Goal: Transaction & Acquisition: Purchase product/service

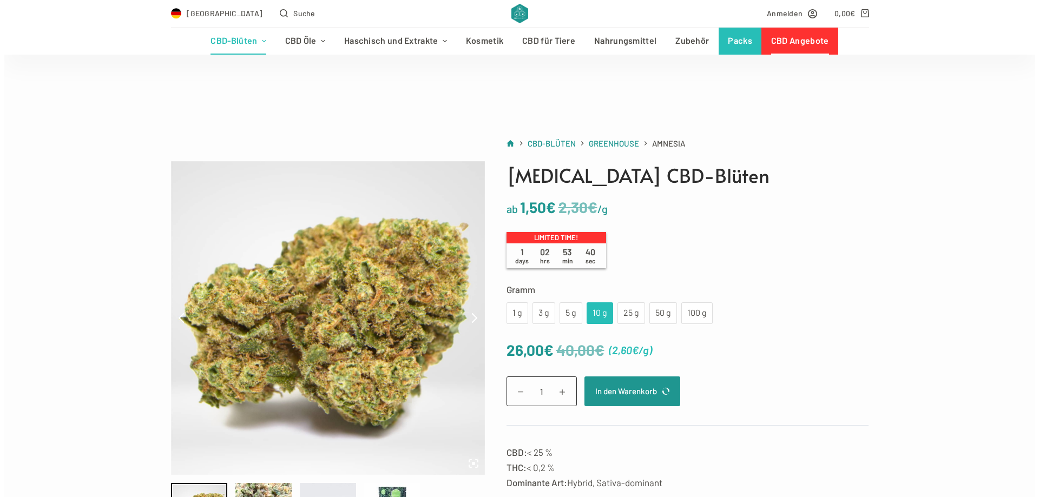
scroll to position [108, 0]
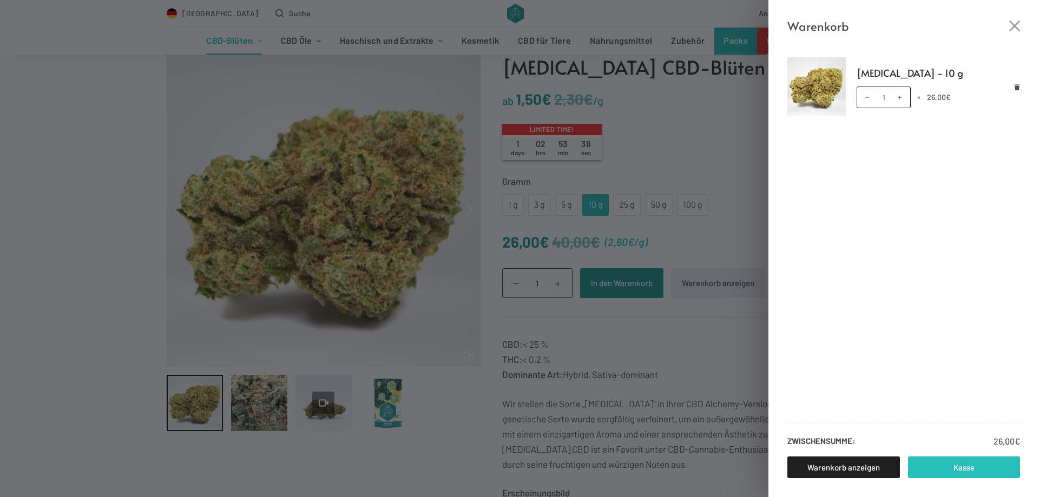
click at [949, 471] on link "Kasse" at bounding box center [964, 468] width 113 height 22
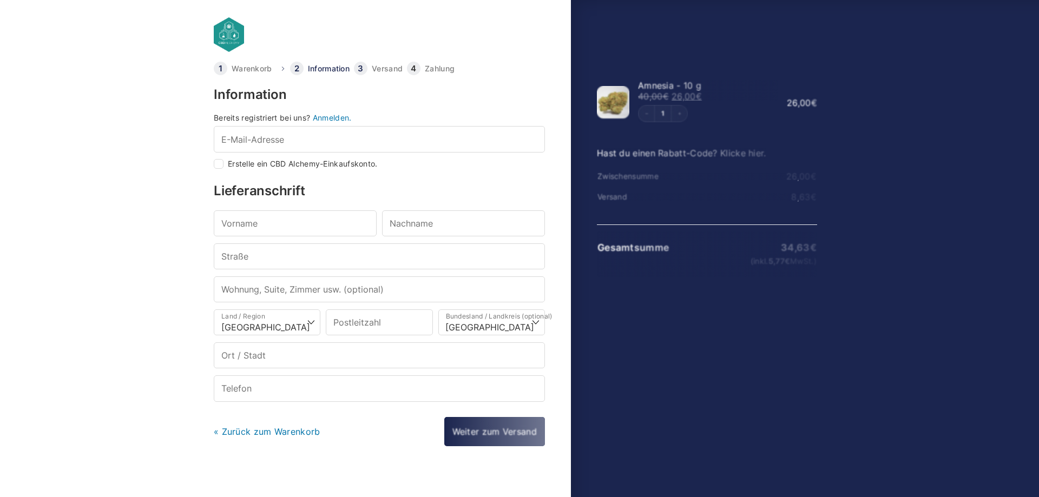
select select "DE-BE"
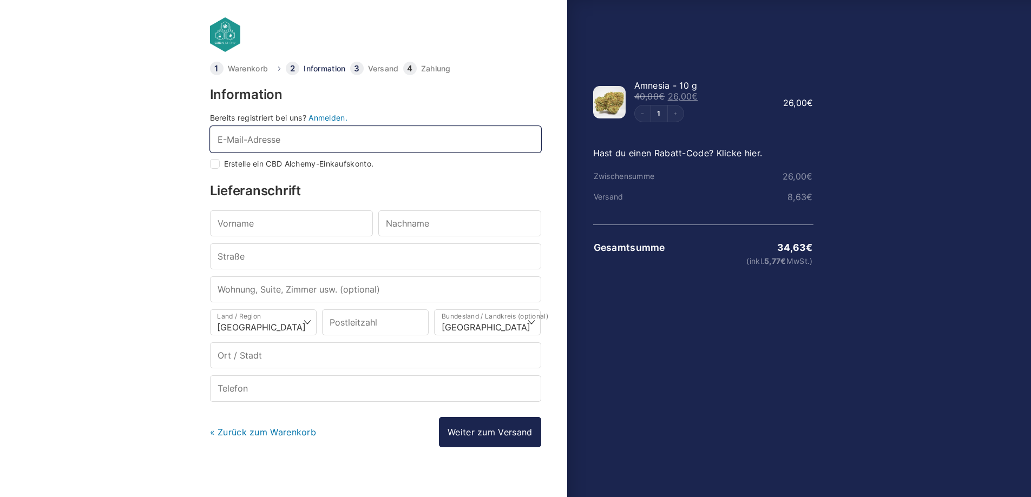
click at [330, 140] on input "E-Mail-Adresse *" at bounding box center [375, 139] width 331 height 26
type input "[EMAIL_ADDRESS][DOMAIN_NAME]"
type input "[PERSON_NAME]"
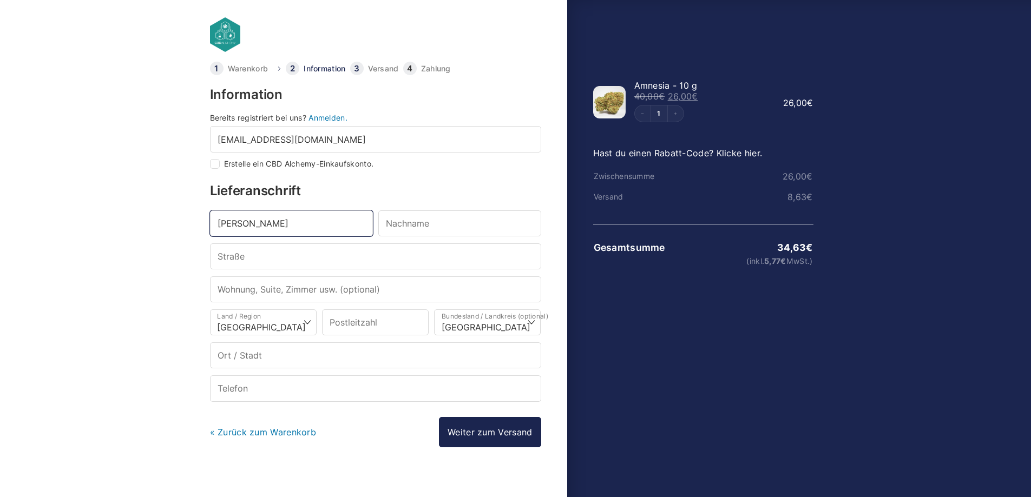
type input "Wnekowicz"
type input "[STREET_ADDRESS]"
type input "52428"
type input "Jülich barmen"
type input "[PHONE_NUMBER]"
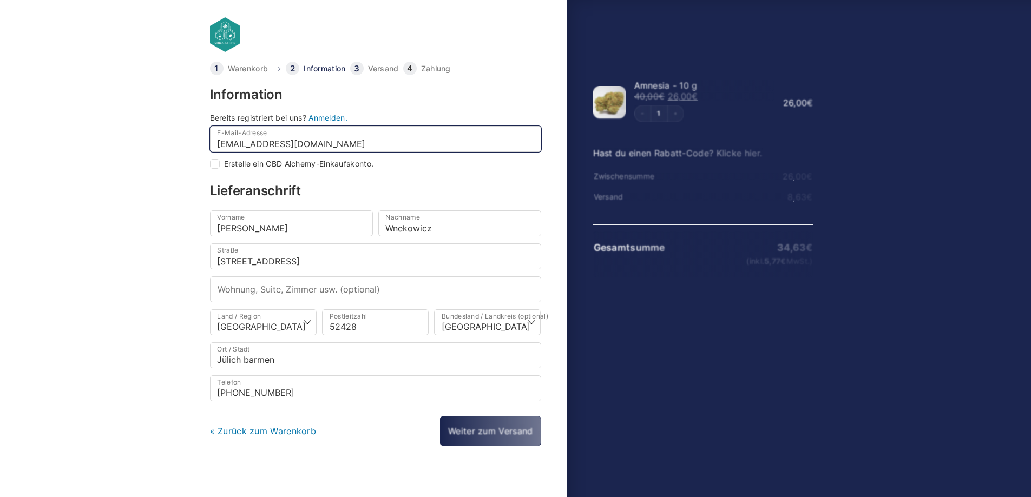
select select
type input "Jülich"
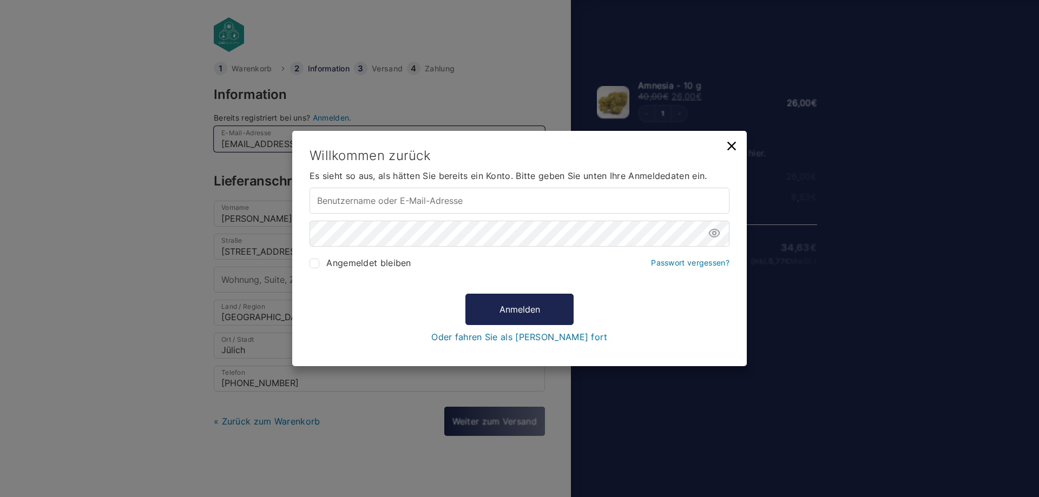
type input "[EMAIL_ADDRESS][DOMAIN_NAME]"
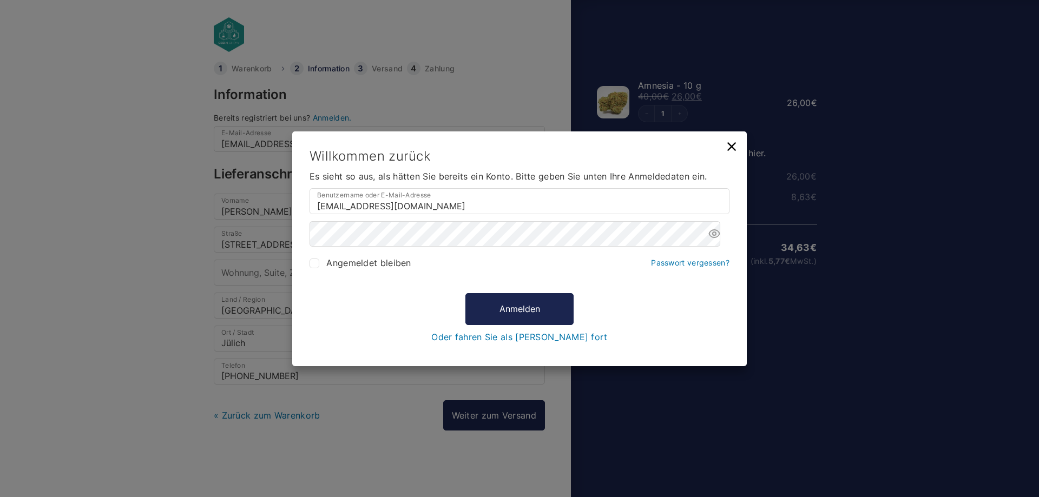
click at [732, 145] on icon at bounding box center [731, 146] width 15 height 15
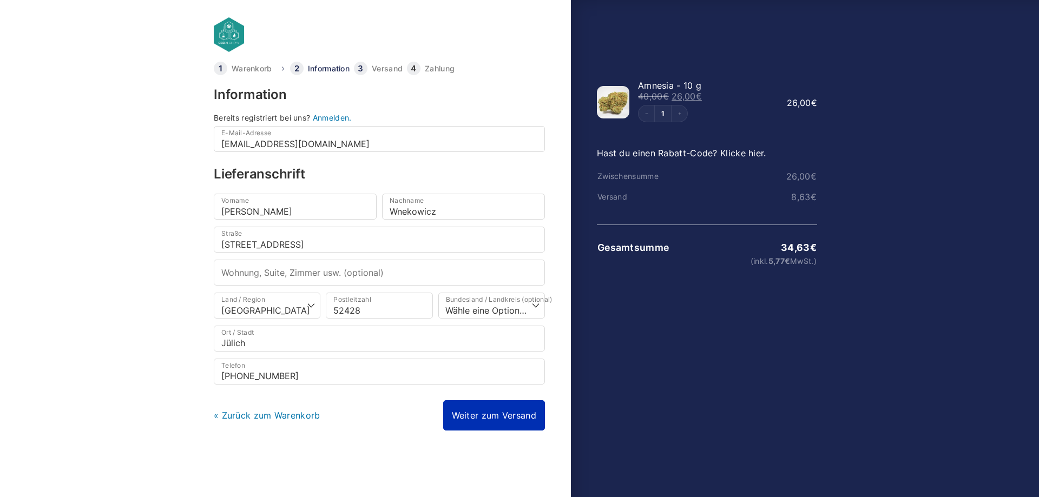
click at [502, 418] on link "Weiter zum Versand" at bounding box center [494, 416] width 102 height 30
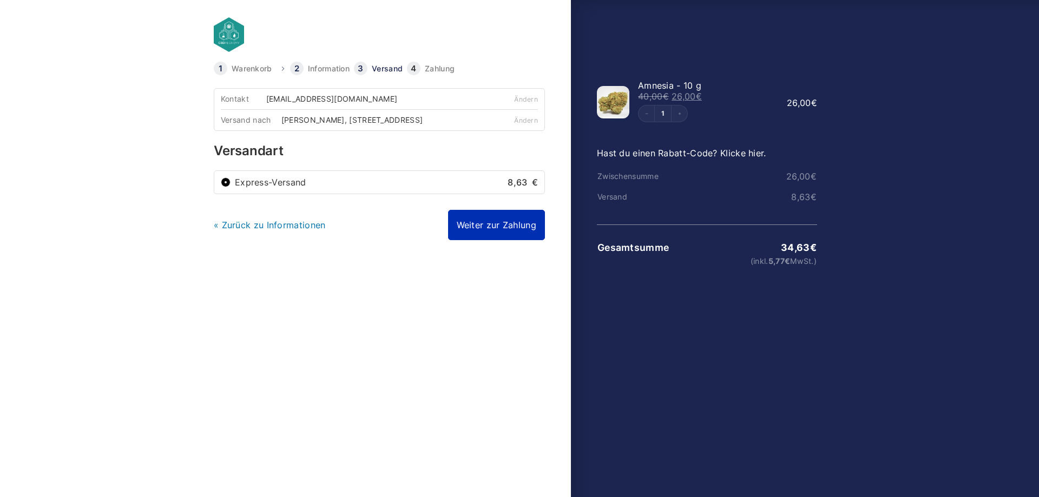
click at [509, 235] on link "Weiter zur Zahlung" at bounding box center [496, 225] width 97 height 30
